Goal: Task Accomplishment & Management: Use online tool/utility

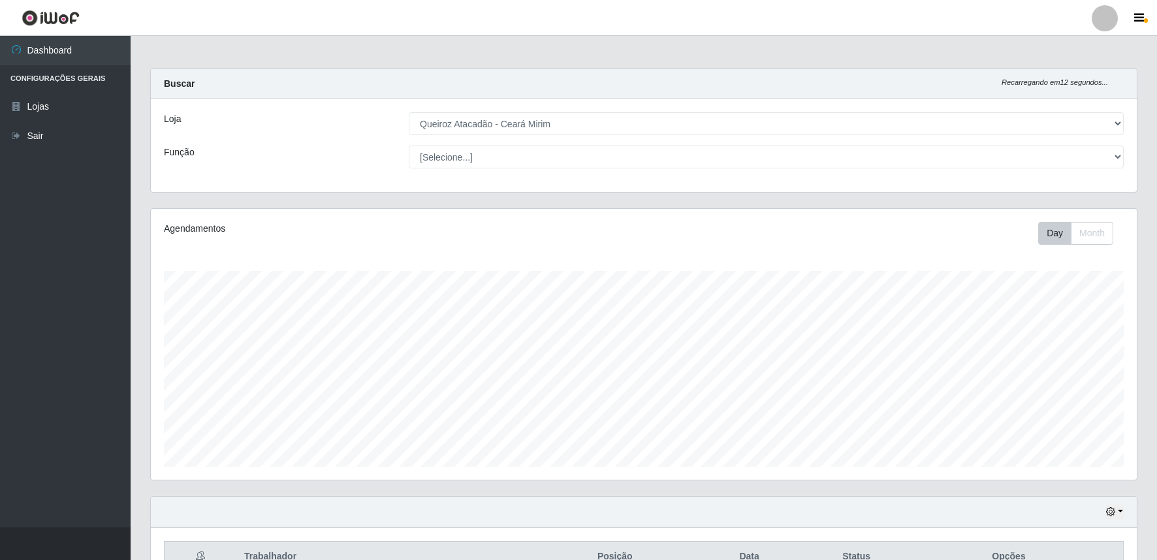
select select "465"
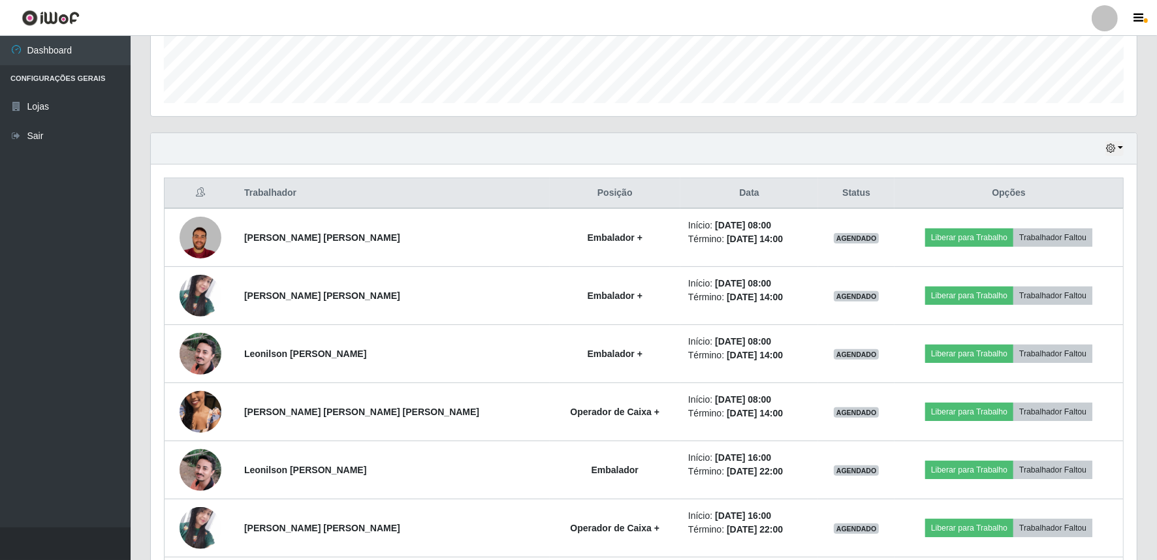
scroll to position [270, 986]
click at [1115, 150] on icon "button" at bounding box center [1110, 148] width 9 height 9
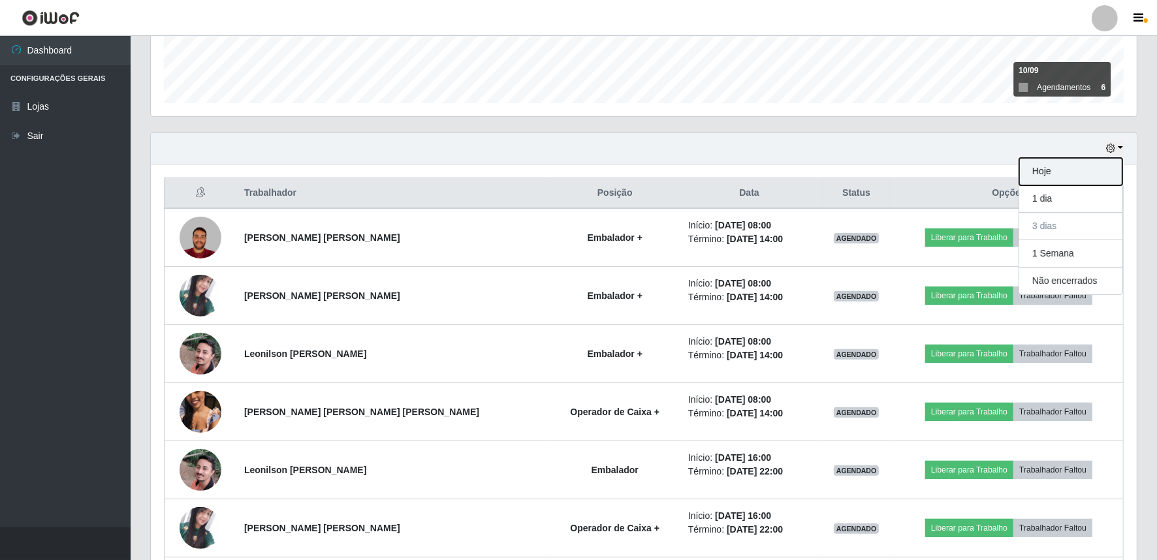
click at [1084, 162] on button "Hoje" at bounding box center [1070, 171] width 103 height 27
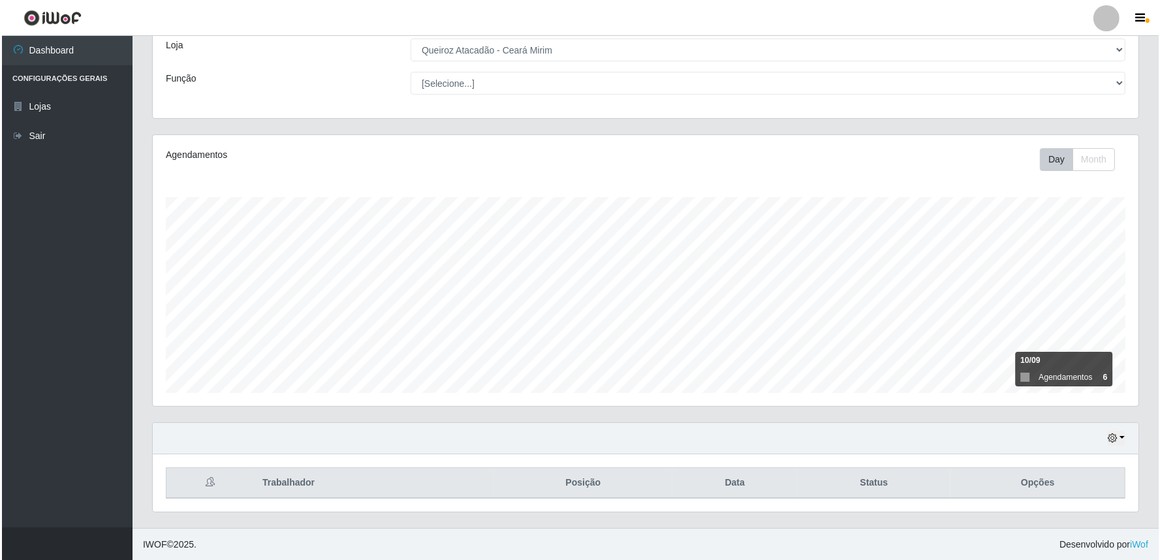
scroll to position [307, 0]
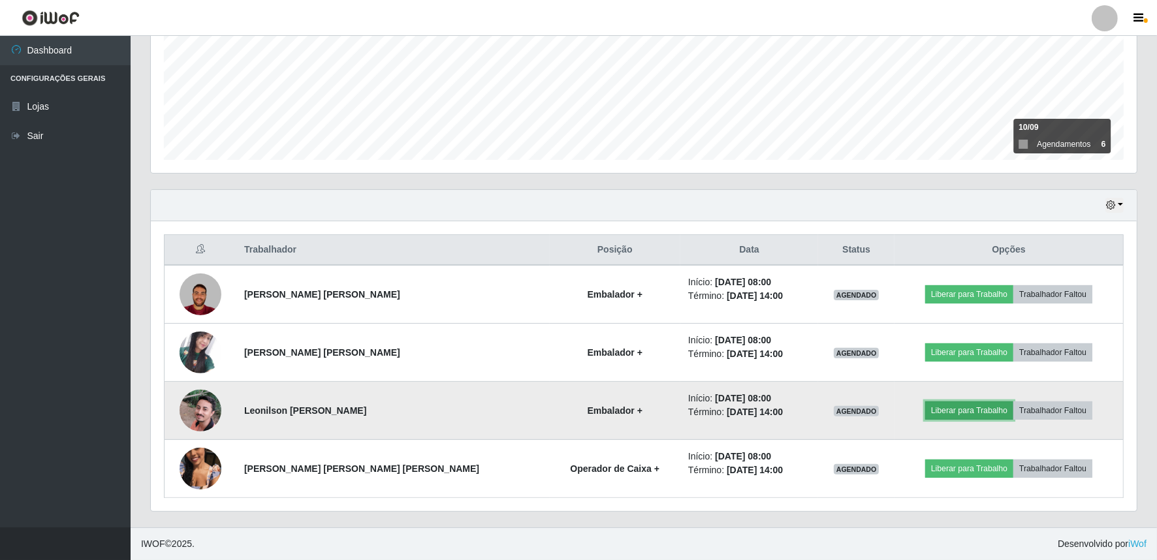
click at [934, 419] on button "Liberar para Trabalho" at bounding box center [969, 411] width 88 height 18
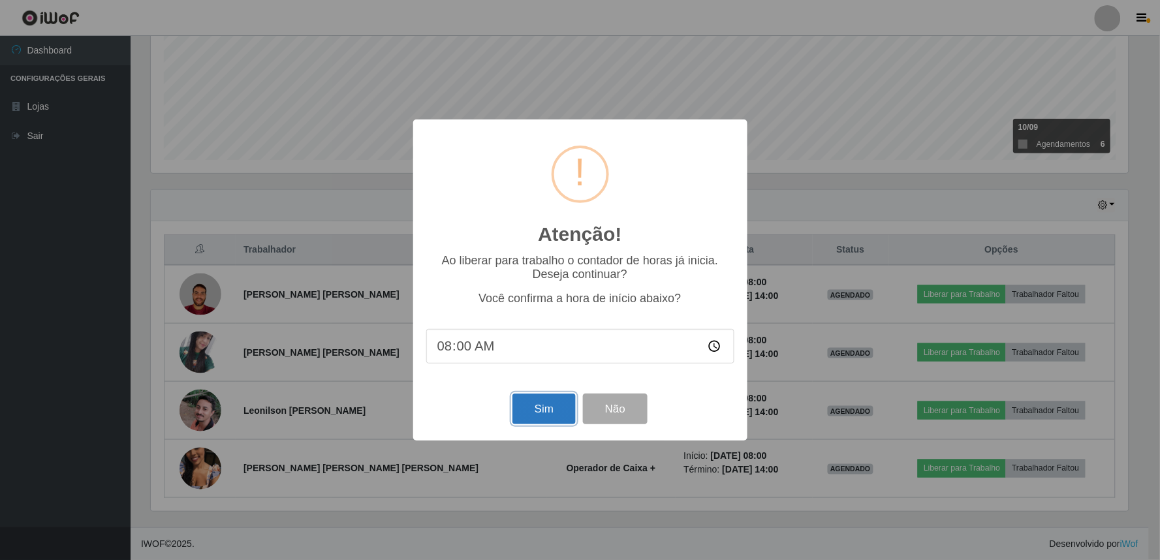
click at [545, 399] on button "Sim" at bounding box center [544, 409] width 63 height 31
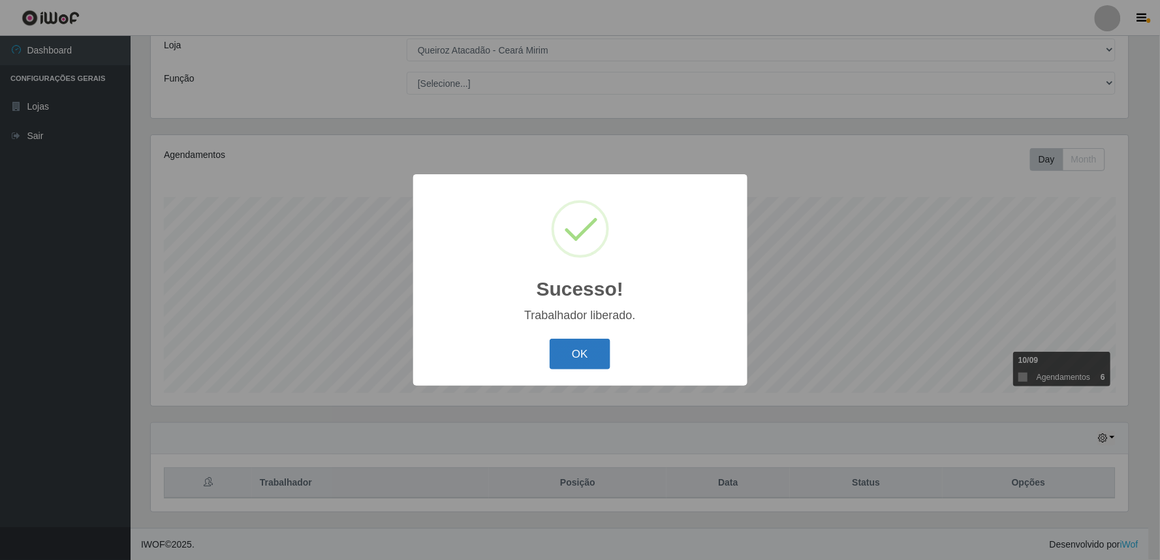
click at [604, 357] on button "OK" at bounding box center [580, 354] width 61 height 31
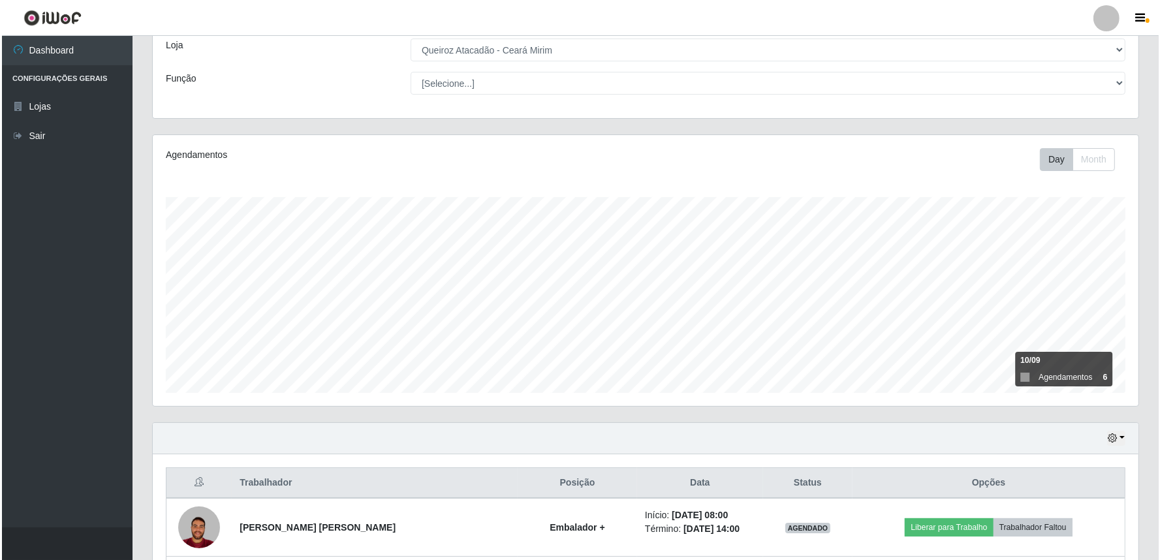
scroll to position [307, 0]
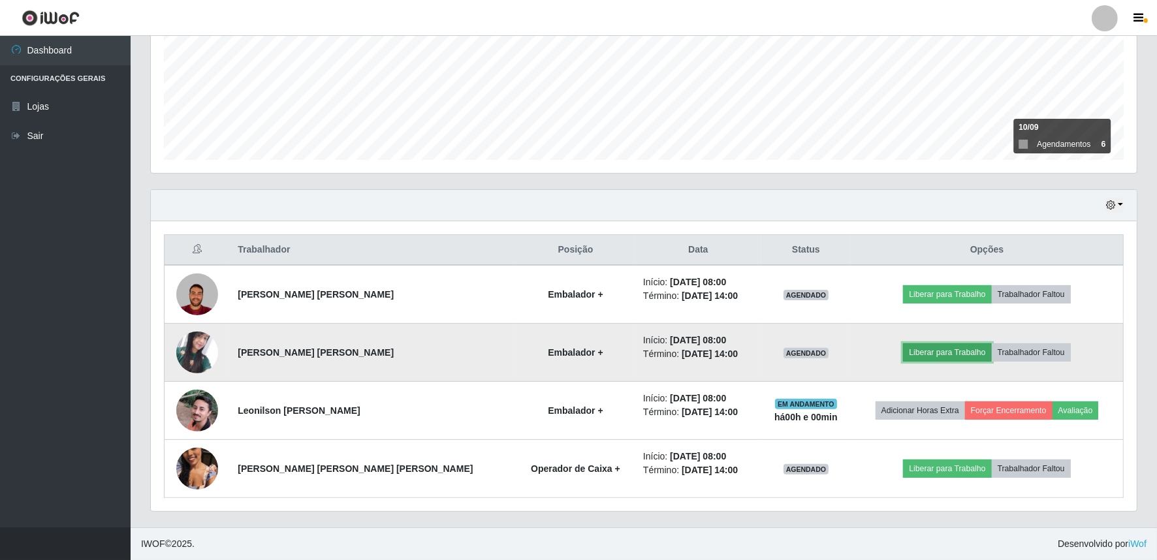
click at [958, 358] on button "Liberar para Trabalho" at bounding box center [947, 352] width 88 height 18
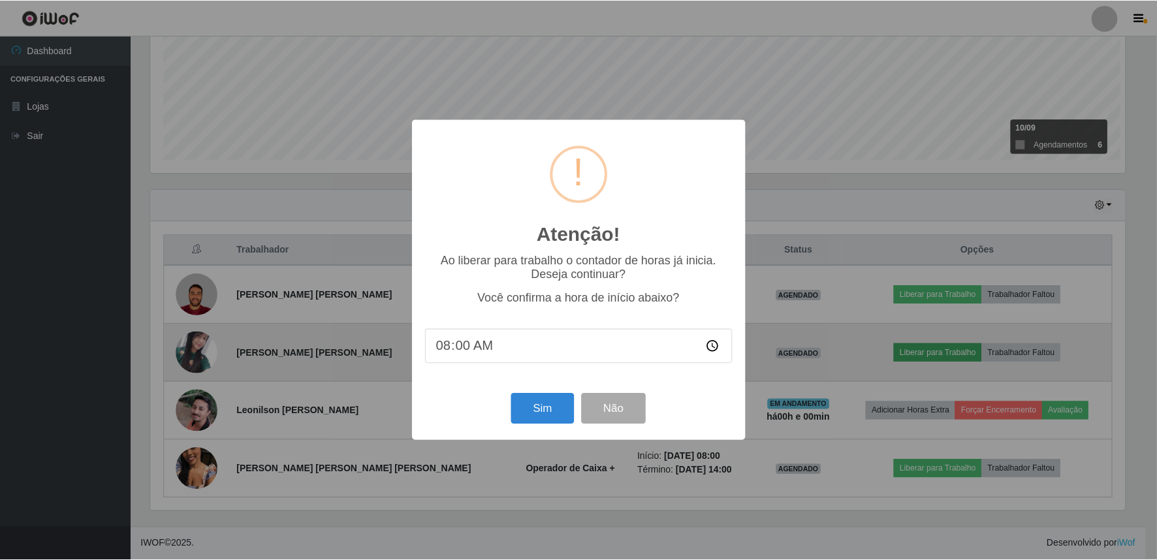
scroll to position [270, 977]
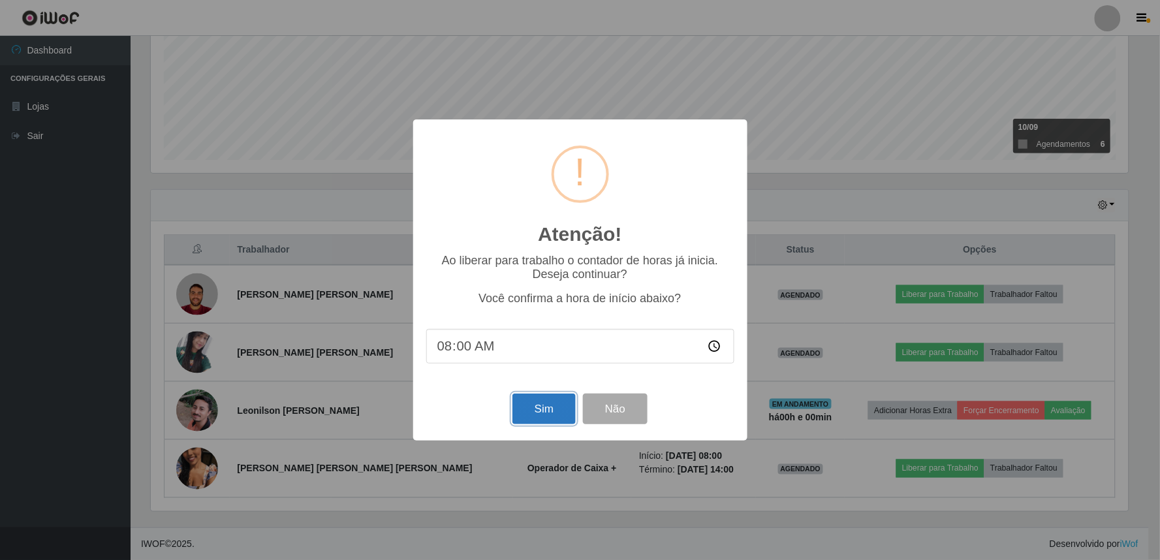
click at [537, 400] on button "Sim" at bounding box center [544, 409] width 63 height 31
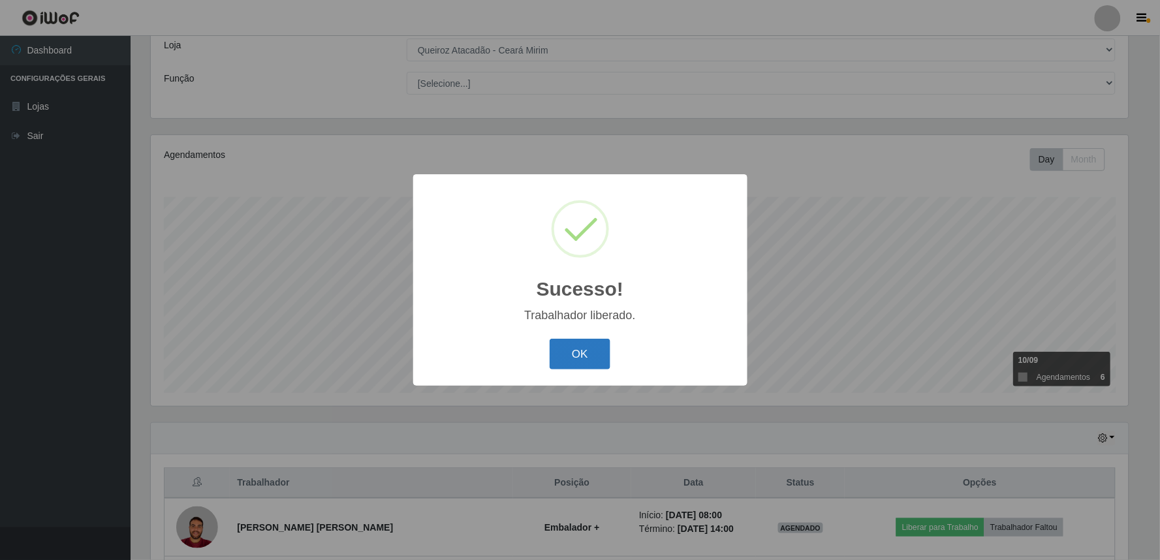
click at [592, 345] on button "OK" at bounding box center [580, 354] width 61 height 31
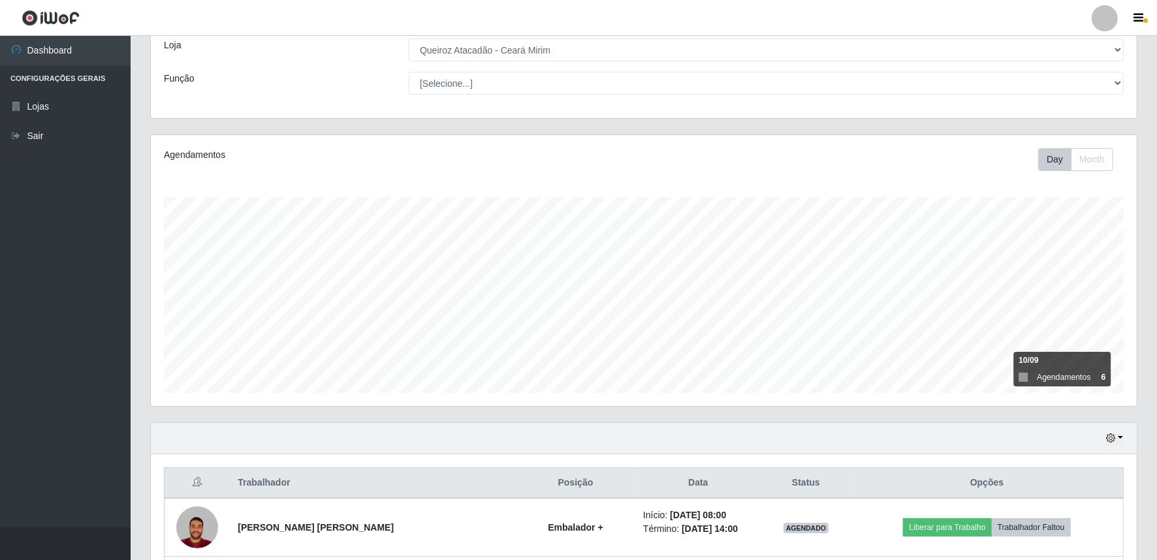
scroll to position [307, 0]
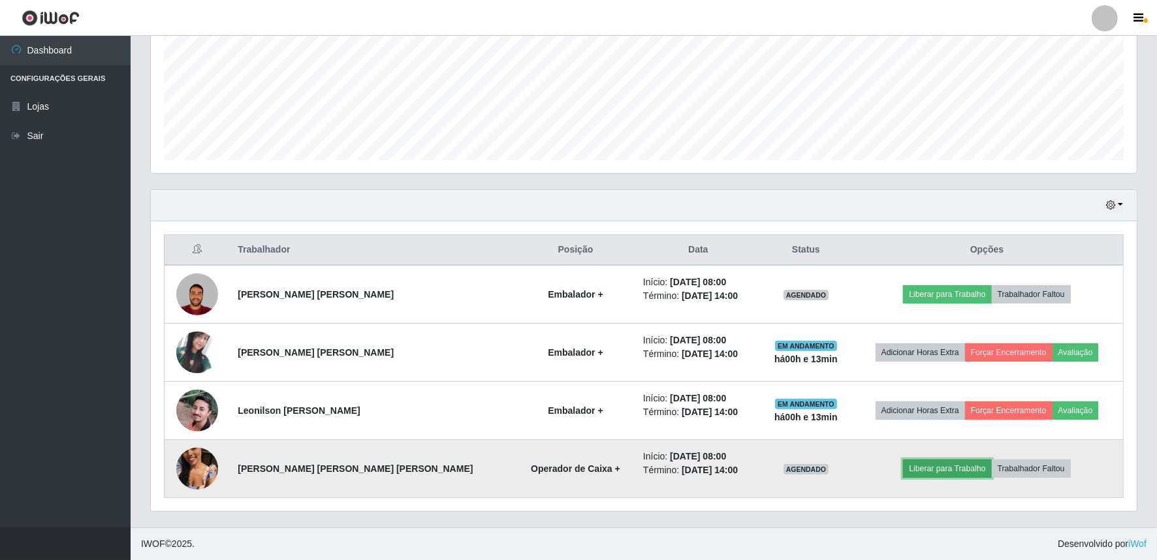
click at [951, 472] on button "Liberar para Trabalho" at bounding box center [947, 469] width 88 height 18
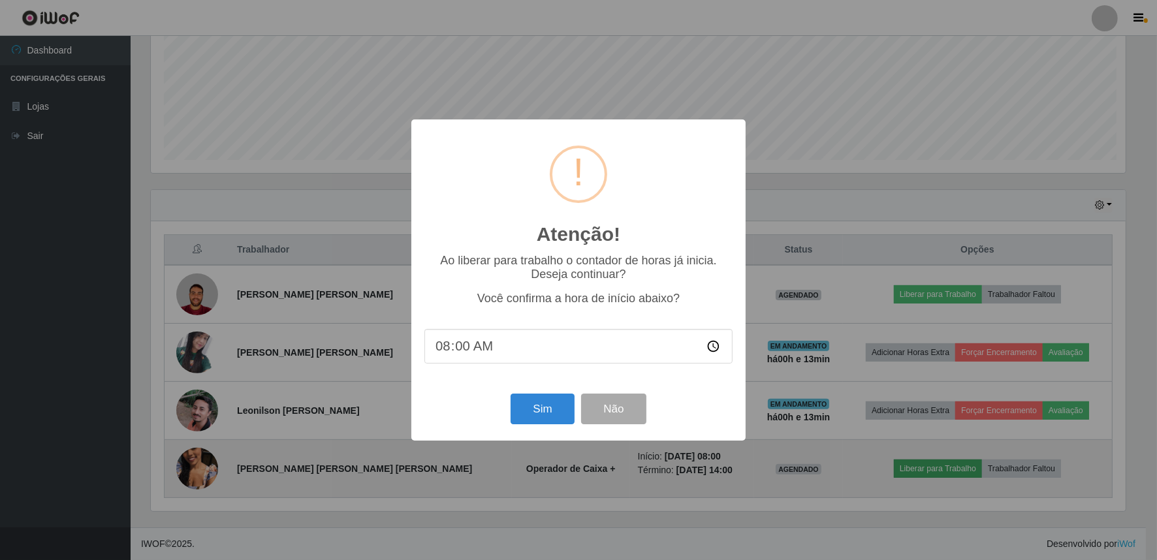
scroll to position [270, 977]
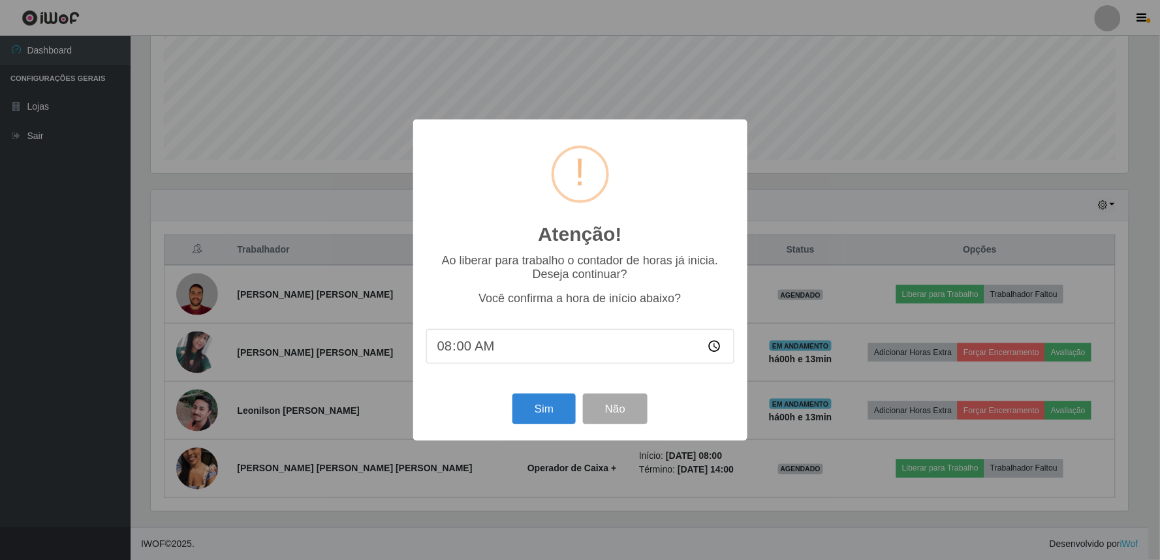
drag, startPoint x: 507, startPoint y: 355, endPoint x: 477, endPoint y: 344, distance: 32.0
click at [505, 355] on input "08:00" at bounding box center [580, 346] width 308 height 35
click at [475, 346] on input "08:00" at bounding box center [580, 346] width 308 height 35
type input "08:04"
click at [545, 413] on button "Sim" at bounding box center [544, 409] width 63 height 31
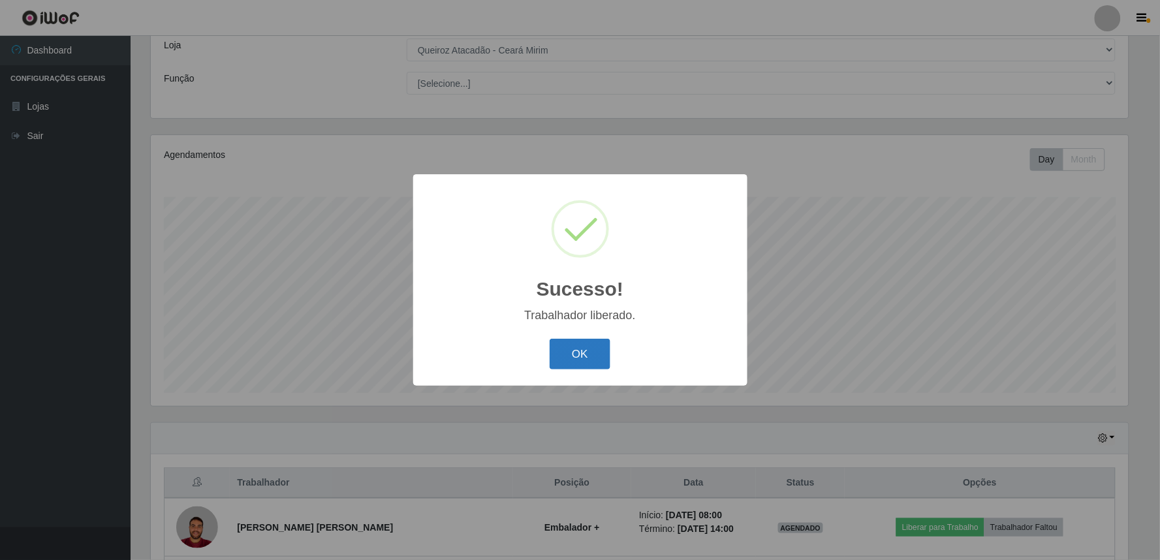
click at [586, 353] on button "OK" at bounding box center [580, 354] width 61 height 31
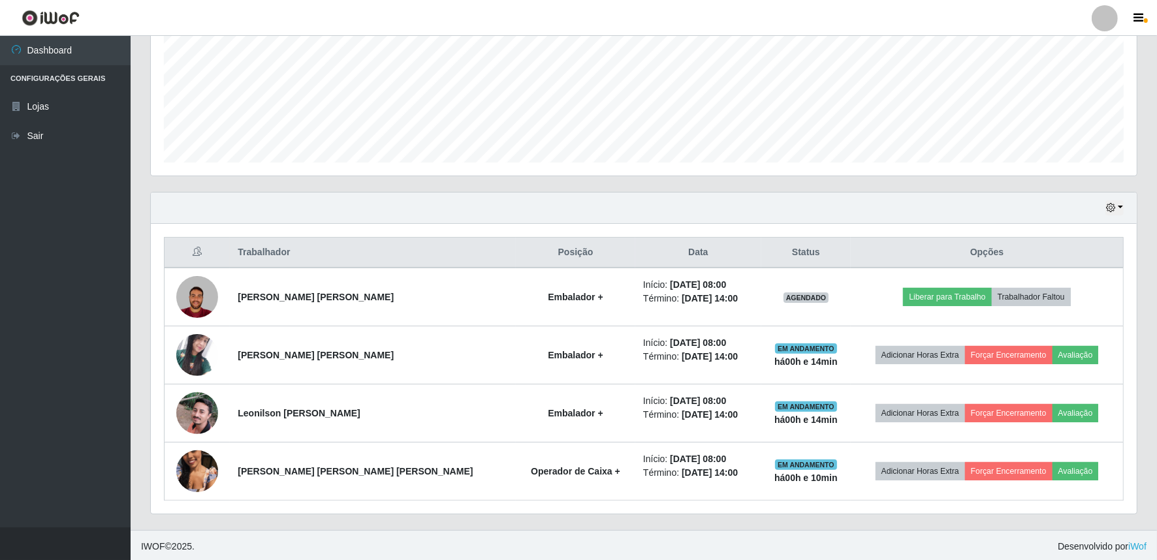
scroll to position [307, 0]
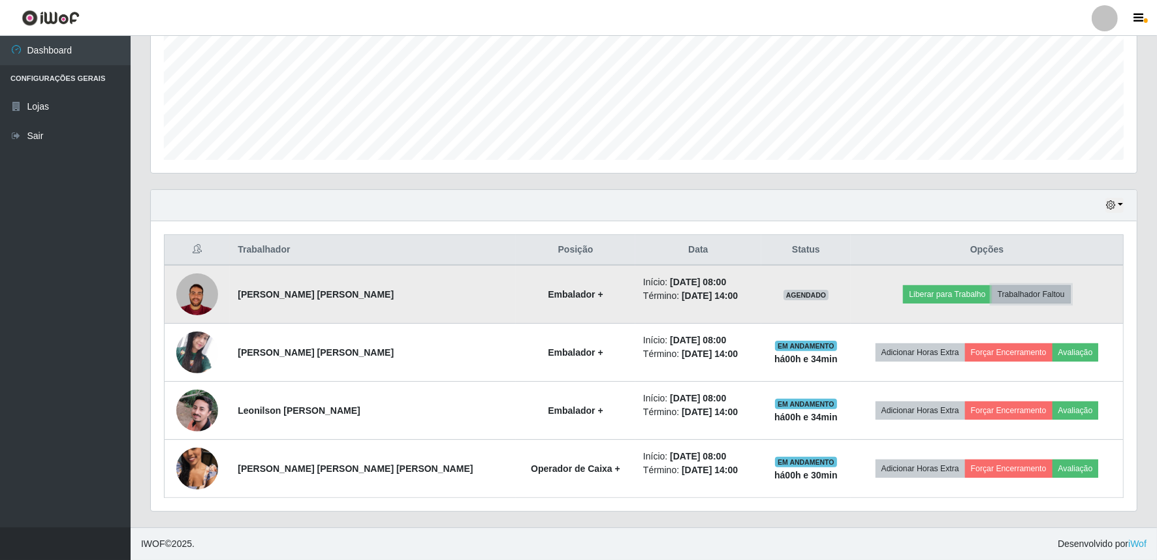
click at [1028, 294] on button "Trabalhador Faltou" at bounding box center [1031, 294] width 79 height 18
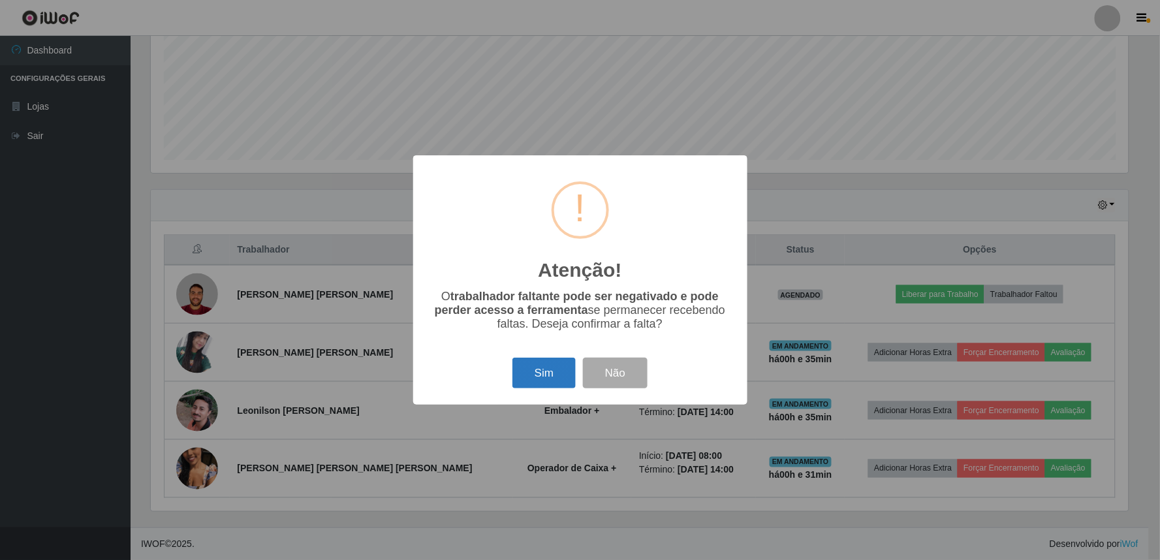
click at [564, 381] on button "Sim" at bounding box center [544, 373] width 63 height 31
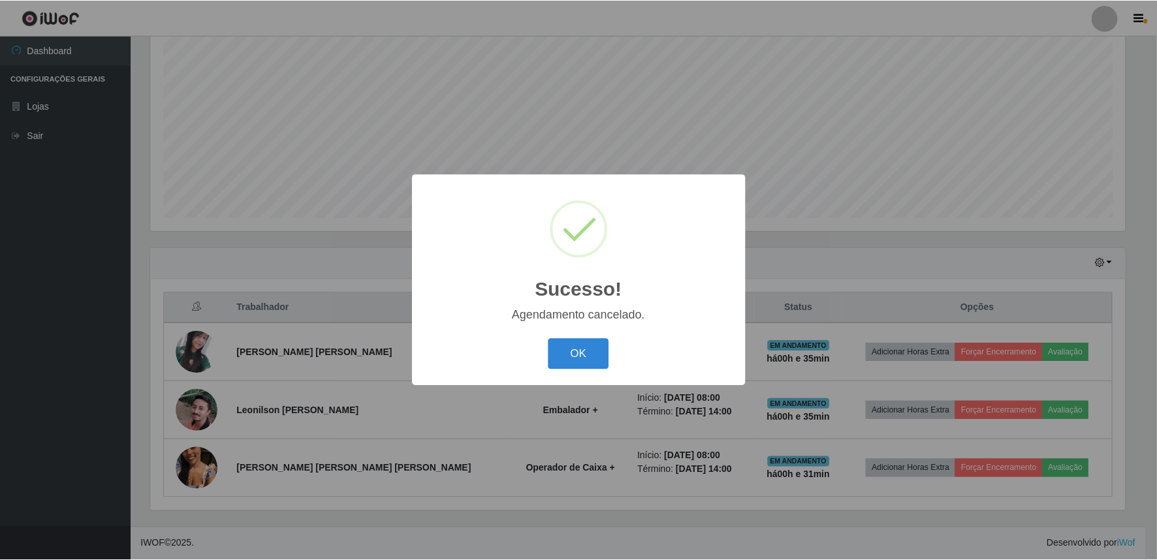
scroll to position [249, 0]
click at [579, 357] on button "OK" at bounding box center [580, 354] width 61 height 31
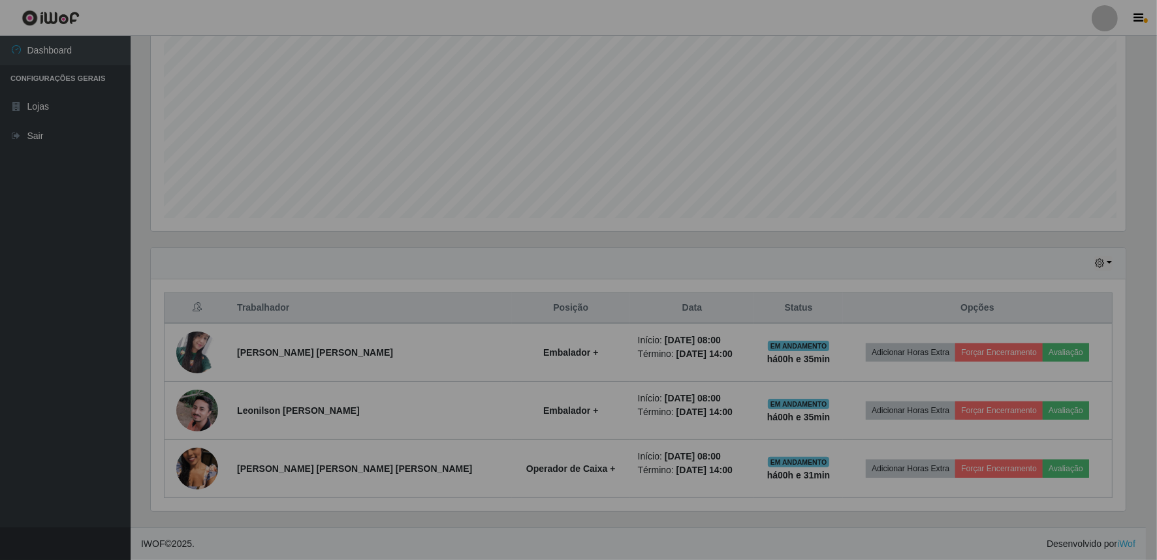
scroll to position [270, 986]
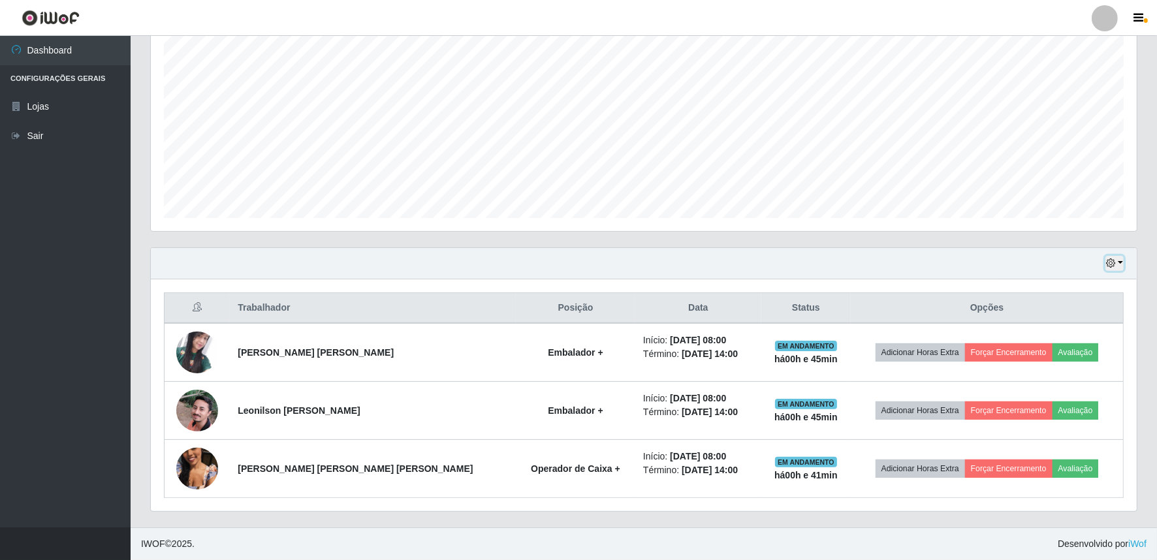
click at [1119, 260] on button "button" at bounding box center [1114, 263] width 18 height 15
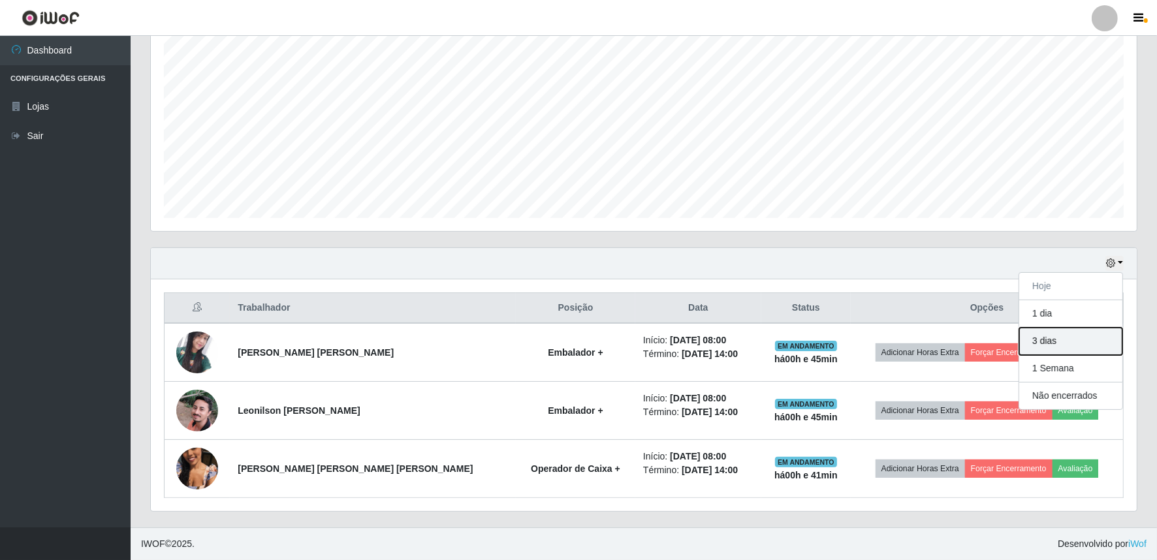
click at [1087, 347] on button "3 dias" at bounding box center [1070, 341] width 103 height 27
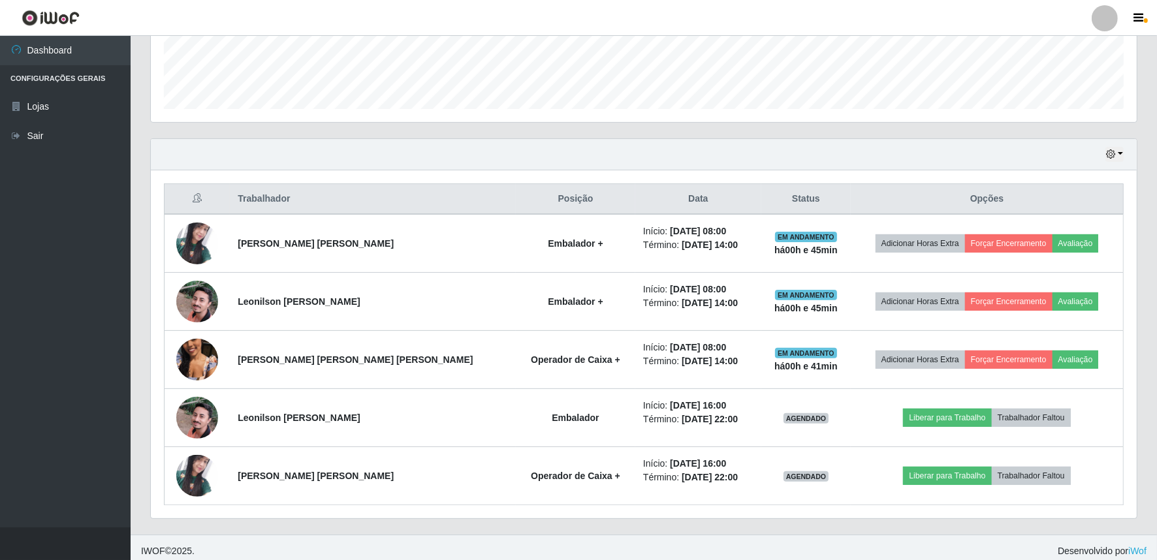
scroll to position [364, 0]
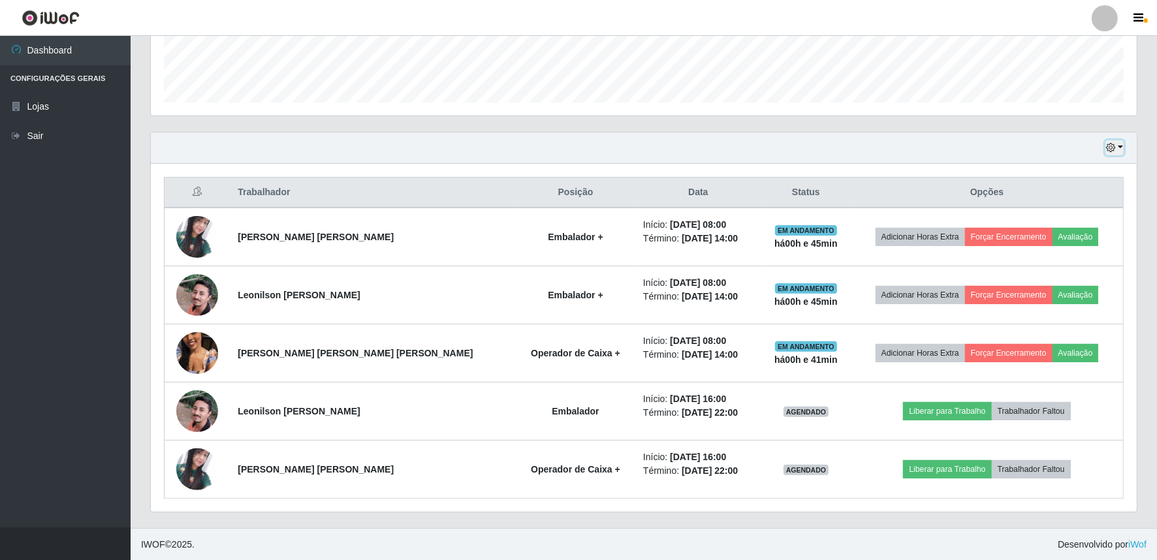
click at [1113, 149] on icon "button" at bounding box center [1110, 147] width 9 height 9
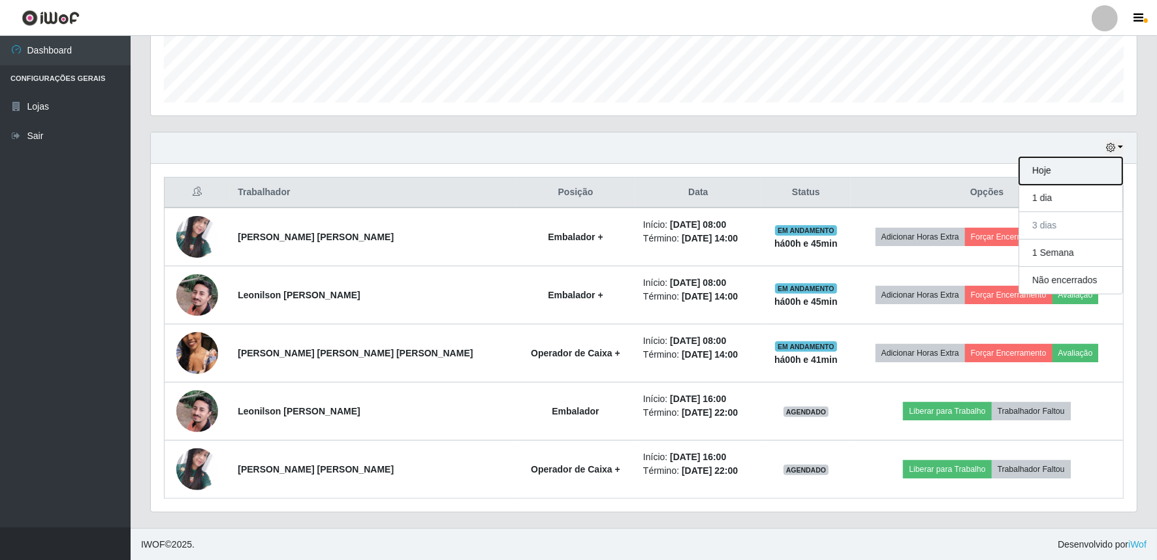
click at [1072, 167] on button "Hoje" at bounding box center [1070, 170] width 103 height 27
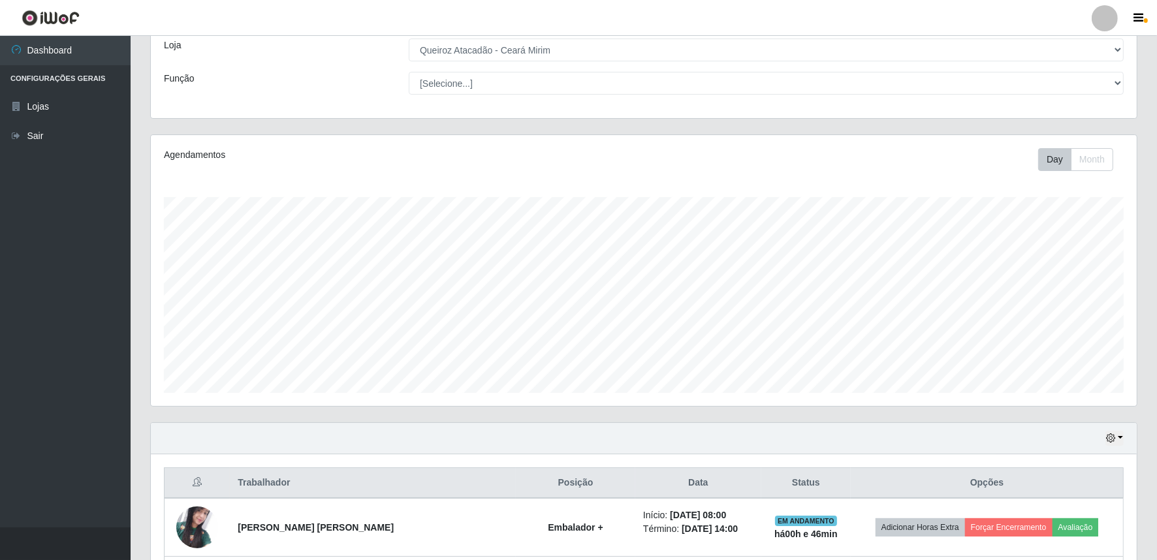
scroll to position [249, 0]
